Goal: Check status

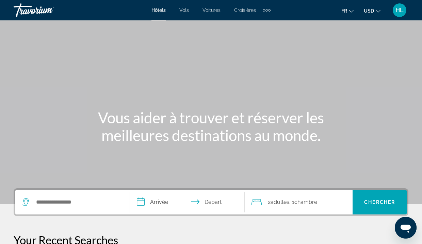
click at [397, 15] on div "HL" at bounding box center [399, 10] width 14 height 14
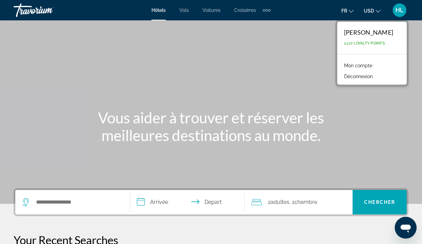
click at [368, 66] on link "Mon compte" at bounding box center [357, 65] width 35 height 9
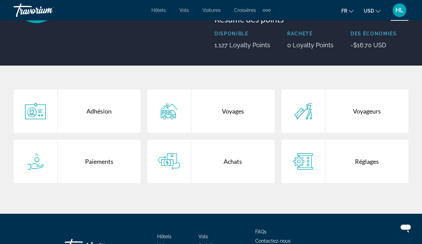
scroll to position [88, 0]
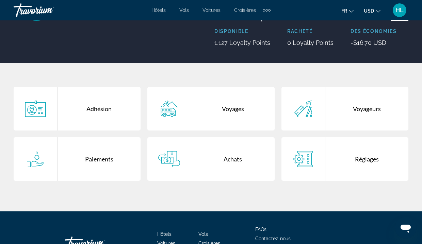
click at [184, 166] on div "Main content" at bounding box center [169, 159] width 44 height 44
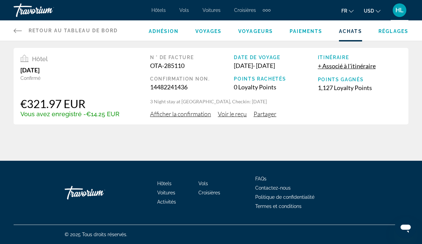
click at [187, 115] on span "Afficher la confirmation" at bounding box center [180, 113] width 61 height 7
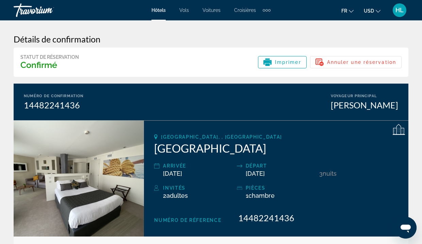
scroll to position [-2, 0]
